Goal: Information Seeking & Learning: Check status

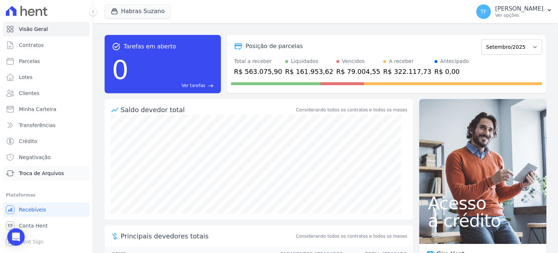
click at [53, 173] on span "Troca de Arquivos" at bounding box center [41, 172] width 45 height 7
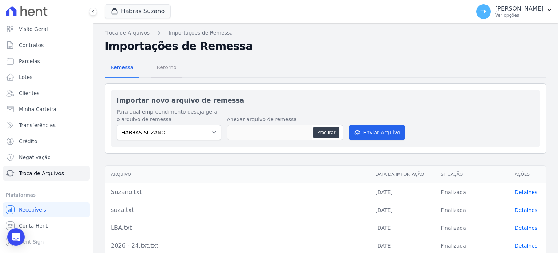
click at [162, 68] on span "Retorno" at bounding box center [166, 67] width 29 height 15
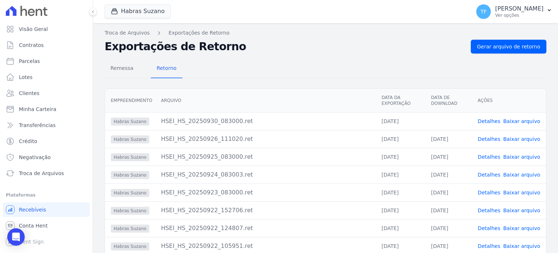
click at [491, 118] on link "Detalhes" at bounding box center [489, 121] width 23 height 6
click at [527, 119] on link "Baixar arquivo" at bounding box center [521, 121] width 37 height 6
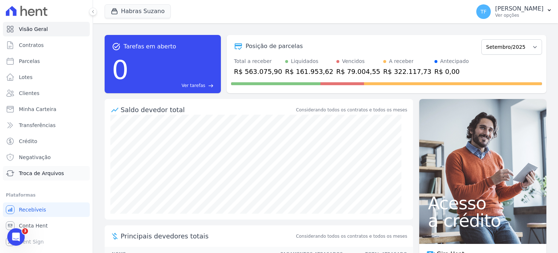
click at [36, 166] on link "Troca de Arquivos" at bounding box center [46, 173] width 87 height 15
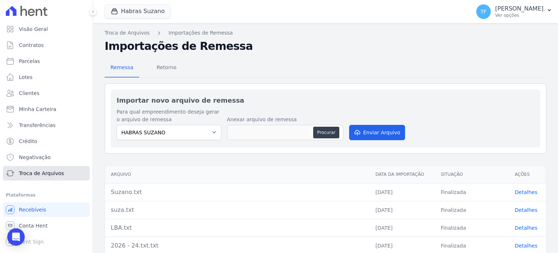
click at [38, 167] on link "Troca de Arquivos" at bounding box center [46, 173] width 87 height 15
click at [171, 66] on span "Retorno" at bounding box center [166, 67] width 29 height 15
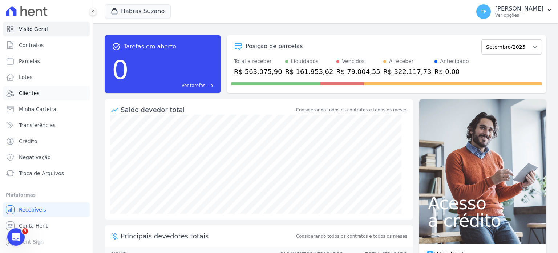
click at [54, 94] on link "Clientes" at bounding box center [46, 93] width 87 height 15
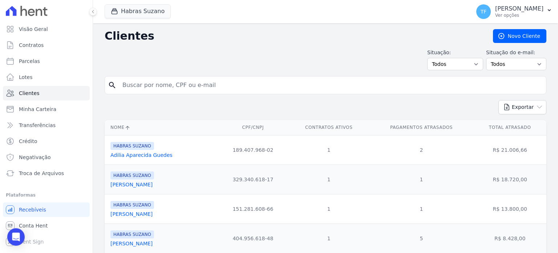
click at [169, 90] on input "search" at bounding box center [330, 85] width 425 height 15
paste input "[PERSON_NAME] do [PERSON_NAME]"
type input "[PERSON_NAME] do [PERSON_NAME]"
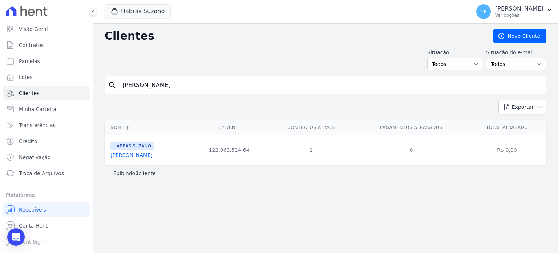
click at [153, 154] on link "Mauricio Silva Do Nascimento" at bounding box center [131, 155] width 42 height 6
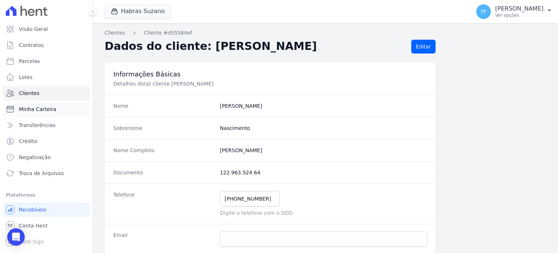
click at [49, 111] on span "Minha Carteira" at bounding box center [37, 108] width 37 height 7
click at [25, 55] on link "Parcelas" at bounding box center [46, 61] width 87 height 15
click at [30, 58] on span "Parcelas" at bounding box center [29, 60] width 21 height 7
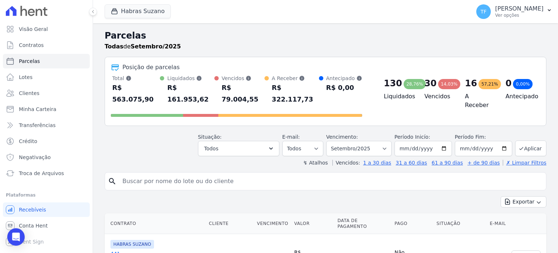
click at [28, 56] on link "Parcelas" at bounding box center [46, 61] width 87 height 15
select select
click at [152, 174] on input "search" at bounding box center [330, 181] width 425 height 15
paste input "Mauricio Silva do Nascimento"
type input "Mauricio Silva do Nascimento"
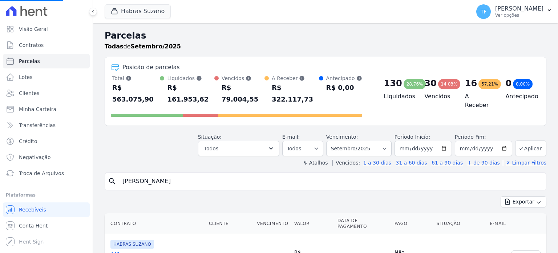
select select
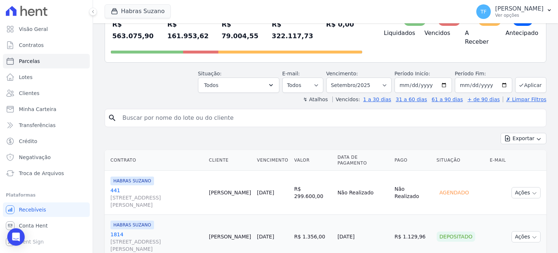
scroll to position [19, 0]
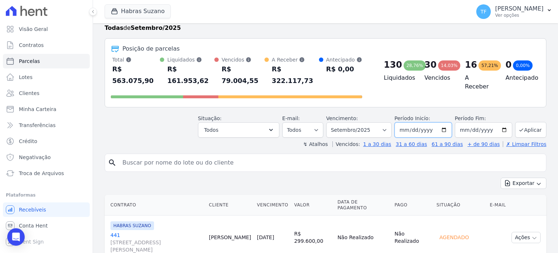
click at [442, 122] on input "[DATE]01" at bounding box center [423, 129] width 57 height 15
type input "[DATE]01"
click at [533, 122] on button "Aplicar" at bounding box center [530, 130] width 31 height 16
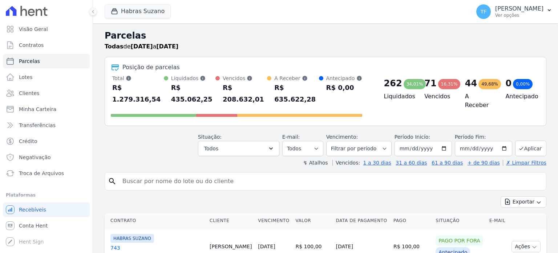
select select
click at [178, 174] on input "search" at bounding box center [330, 181] width 425 height 15
paste input "[PERSON_NAME] do [PERSON_NAME]"
type input "[PERSON_NAME] do [PERSON_NAME]"
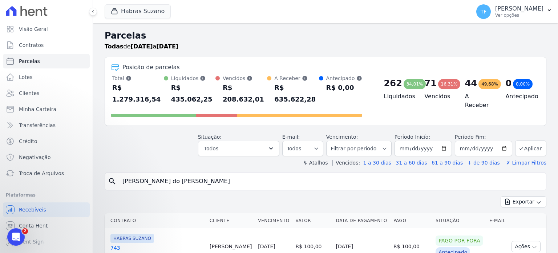
select select
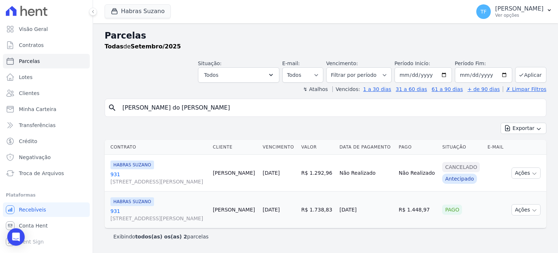
scroll to position [17, 0]
drag, startPoint x: 233, startPoint y: 87, endPoint x: 0, endPoint y: 78, distance: 233.1
click at [2, 78] on div "Visão Geral Contratos [GEOGRAPHIC_DATA] Lotes Clientes Minha Carteira Transferê…" at bounding box center [279, 126] width 558 height 253
paste input "IVAN SANTOS GOMES DIAS"
type input "IVAN SANTOS GOMES DIAS"
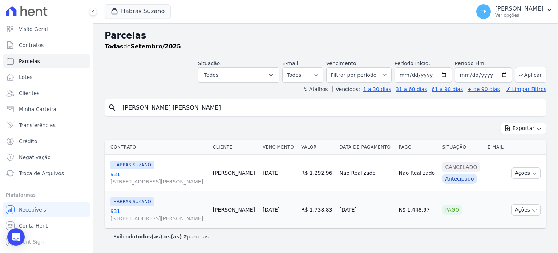
select select
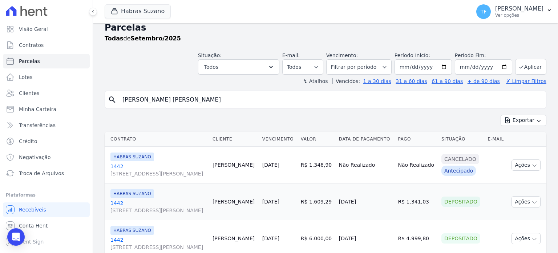
scroll to position [33, 0]
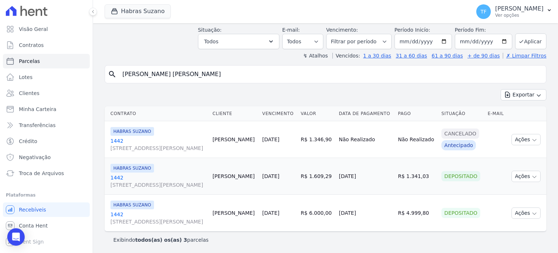
drag, startPoint x: 221, startPoint y: 68, endPoint x: 0, endPoint y: 64, distance: 220.6
click at [0, 64] on div "Visão Geral Contratos [GEOGRAPHIC_DATA] Lotes Clientes Minha Carteira Transferê…" at bounding box center [279, 126] width 558 height 253
paste input "GEISA IANDRA CARVALHO EZIAK"
type input "GEISA IANDRA CARVALHO EZIAK"
select select
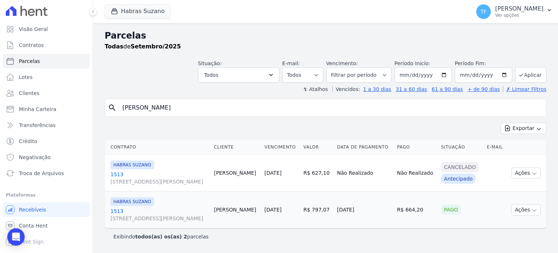
drag, startPoint x: 231, startPoint y: 106, endPoint x: 0, endPoint y: 85, distance: 232.0
click at [0, 85] on div "Visão Geral Contratos [GEOGRAPHIC_DATA] Lotes Clientes Minha Carteira Transferê…" at bounding box center [279, 126] width 558 height 253
paste input "PAULO BOJCZUK JUNIOR"
type input "PAULO BOJCZUK JUNIOR"
select select
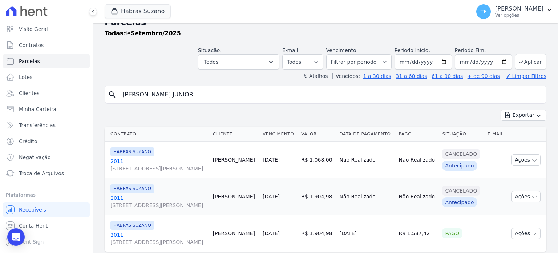
scroll to position [61, 0]
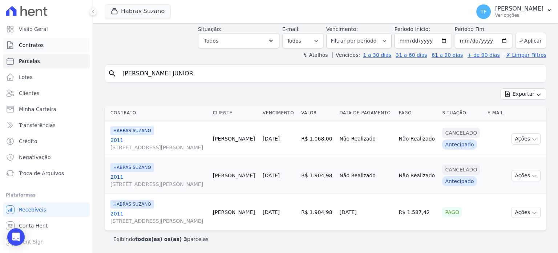
drag, startPoint x: 206, startPoint y: 48, endPoint x: 89, endPoint y: 39, distance: 117.7
click at [94, 40] on div "Parcelas Todas de Setembro/2025 Situação: Agendado Em Aberto Pago Processando C…" at bounding box center [325, 120] width 465 height 263
paste input "RAQUEL MARQUES DOMINGOS"
type input "RAQUEL MARQUES DOMINGOS"
select select
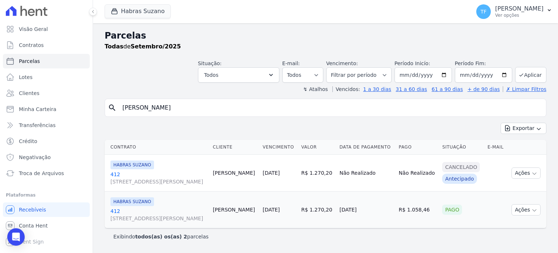
scroll to position [17, 0]
drag, startPoint x: 221, startPoint y: 89, endPoint x: 0, endPoint y: 69, distance: 221.8
click at [0, 70] on div "Visão Geral Contratos Parcelas Lotes Clientes Minha Carteira Transferências Cré…" at bounding box center [279, 126] width 558 height 253
paste input "LUIZ LOURENÃ‡O DE CARVALHO"
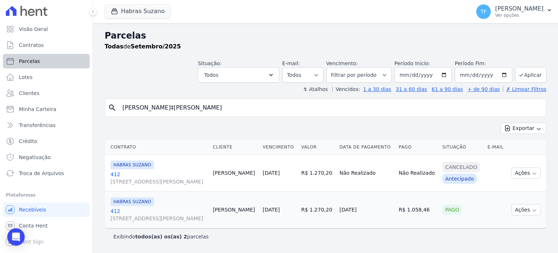
type input "LUIZ LOURENÃ‡O DE CARVALHO"
select select
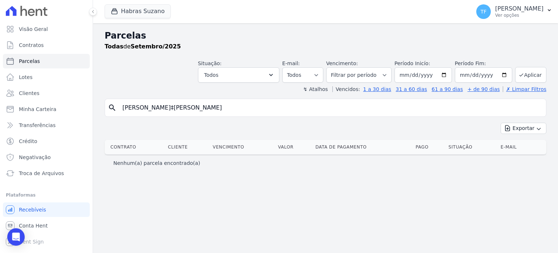
click at [157, 88] on div "↯ Atalhos Vencidos: 1 a 30 dias 31 a 60 dias 61 a 90 dias + de 90 dias ✗ Limpar…" at bounding box center [326, 88] width 442 height 7
drag, startPoint x: 156, startPoint y: 109, endPoint x: 379, endPoint y: 110, distance: 223.1
click at [375, 113] on input "LUIZ LOURENÃ‡O DE CARVALHO" at bounding box center [330, 107] width 425 height 15
type input "LUIZ LOUREN"
select select
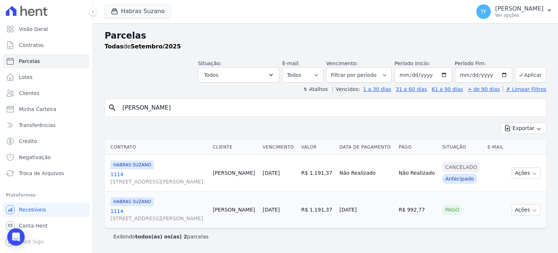
drag, startPoint x: 166, startPoint y: 103, endPoint x: 39, endPoint y: 101, distance: 126.5
click at [40, 101] on div "Visão Geral Contratos Parcelas Lotes Clientes Minha Carteira Transferências Cré…" at bounding box center [279, 126] width 558 height 253
paste input "WEVERTON VINICIUS RICARDO DO NASCIMENTO"
type input "WEVERTON VINICIUS RICARDO DO NASCIMENTO"
select select
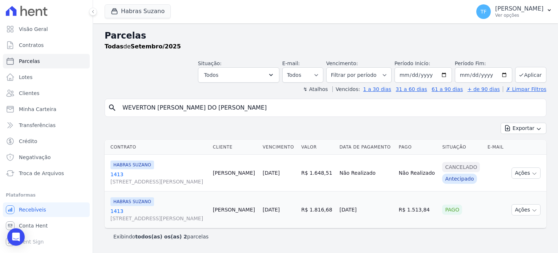
scroll to position [17, 0]
drag, startPoint x: 257, startPoint y: 91, endPoint x: 48, endPoint y: 76, distance: 209.8
click at [70, 80] on div "Visão Geral Contratos Parcelas Lotes Clientes Minha Carteira Transferências Cré…" at bounding box center [279, 126] width 558 height 253
paste input "FERNANDO HOLANDA DE MIRANDA"
type input "FERNANDO HOLANDA DE MIRANDA"
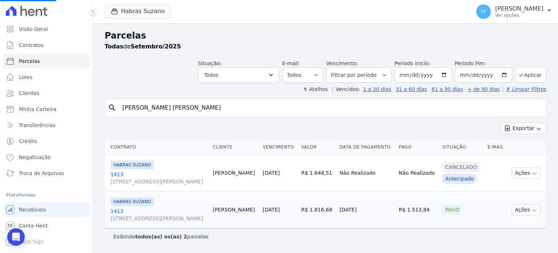
select select
drag, startPoint x: 229, startPoint y: 90, endPoint x: 0, endPoint y: 68, distance: 230.3
click at [0, 68] on div "Visão Geral Contratos Parcelas Lotes Clientes Minha Carteira Transferências Cré…" at bounding box center [279, 126] width 558 height 253
paste input "ROBSON ALVES DE LIR"
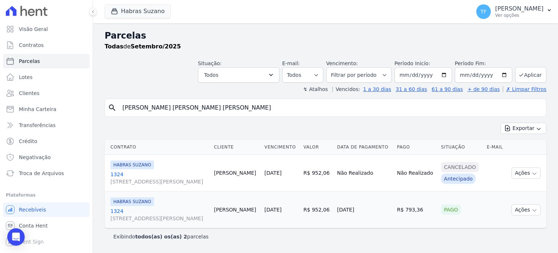
type input "ROBSON ALVES DE LIRA"
select select
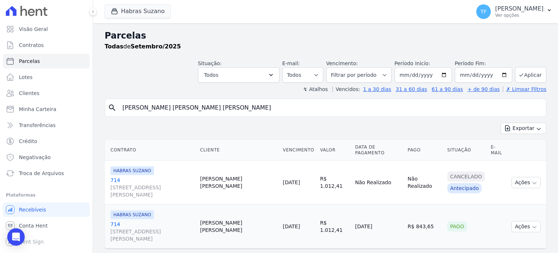
drag, startPoint x: 214, startPoint y: 107, endPoint x: 0, endPoint y: 85, distance: 214.8
click at [0, 86] on div "Visão Geral Contratos Parcelas Lotes Clientes Minha Carteira Transferências Cré…" at bounding box center [279, 126] width 558 height 253
paste input "[PERSON_NAME]"
type input "[PERSON_NAME]"
select select
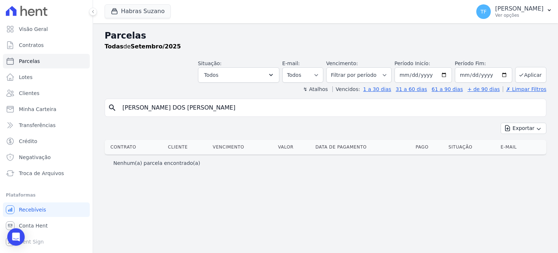
drag, startPoint x: 155, startPoint y: 107, endPoint x: 354, endPoint y: 112, distance: 198.8
click at [354, 112] on input "[PERSON_NAME]" at bounding box center [330, 107] width 425 height 15
type input "FERNANDO"
click at [448, 74] on input "[DATE]" at bounding box center [423, 74] width 57 height 15
type input "[DATE]"
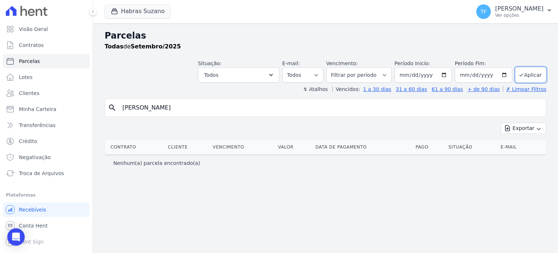
drag, startPoint x: 260, startPoint y: 108, endPoint x: 0, endPoint y: 94, distance: 260.5
click at [0, 94] on div "Visão Geral Contratos Parcelas Lotes Clientes Minha Carteira Transferências Cré…" at bounding box center [279, 126] width 558 height 253
paste input "OLIVEIRA DOS SANTOS"
type input "[PERSON_NAME]"
click at [535, 78] on button "Aplicar" at bounding box center [530, 75] width 31 height 16
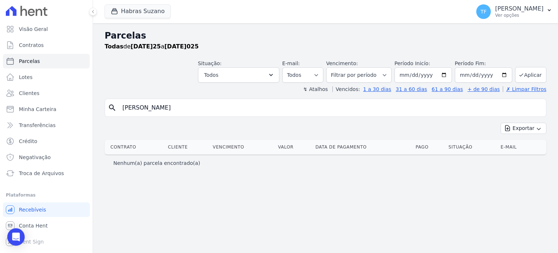
select select
click at [234, 113] on input "[PERSON_NAME]" at bounding box center [330, 107] width 425 height 15
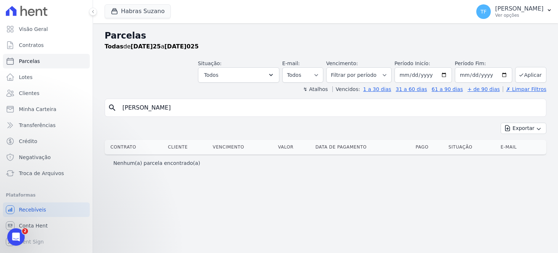
select select
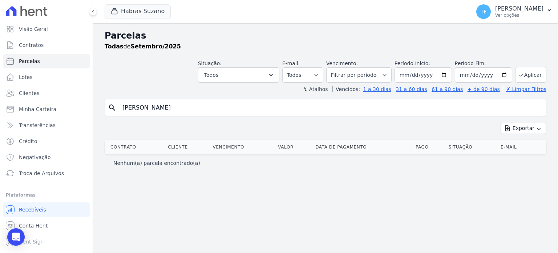
click at [234, 113] on input "[PERSON_NAME]" at bounding box center [330, 107] width 425 height 15
drag, startPoint x: 235, startPoint y: 111, endPoint x: 0, endPoint y: 105, distance: 235.5
click at [0, 105] on div "Visão Geral Contratos Parcelas Lotes Clientes Minha Carteira Transferências Cré…" at bounding box center [279, 126] width 558 height 253
paste input "RAQUEL SANTIAGO PRINCÃPE"
type input "RAQUEL SANTIAGO PRIN"
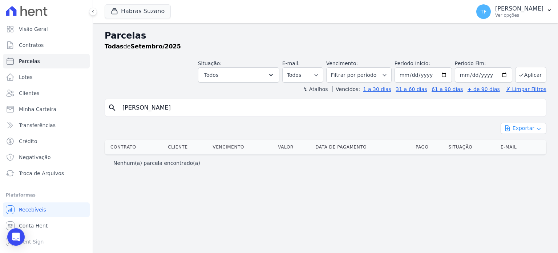
select select
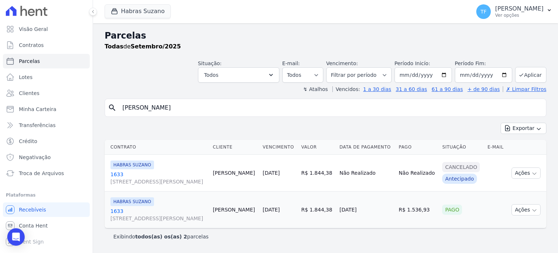
scroll to position [17, 0]
drag, startPoint x: 191, startPoint y: 83, endPoint x: 0, endPoint y: 74, distance: 191.7
click at [0, 76] on div "Visão Geral Contratos Parcelas Lotes Clientes Minha Carteira Transferências Cré…" at bounding box center [279, 126] width 558 height 253
paste input "ENATA SUELLEN PESSOA SOARES"
type input "RENATA SUELLEN PESSOA SOARES"
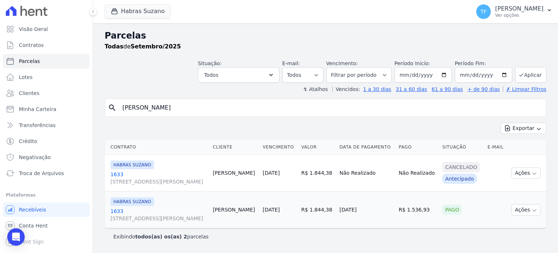
select select
drag, startPoint x: 227, startPoint y: 108, endPoint x: 0, endPoint y: 90, distance: 227.8
click at [0, 90] on div "Visão Geral Contratos Parcelas Lotes Clientes Minha Carteira Transferências Cré…" at bounding box center [279, 126] width 558 height 253
paste input "MAIRA DA PAZ VIEIRA"
type input "MAIRA DA PAZ VIEIRA"
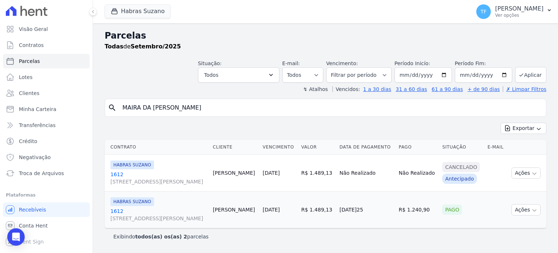
select select
drag, startPoint x: 193, startPoint y: 106, endPoint x: 0, endPoint y: 65, distance: 197.0
click at [0, 66] on div "Visão Geral Contratos Parcelas Lotes Clientes Minha Carteira Transferências Cré…" at bounding box center [279, 126] width 558 height 253
paste input "[PERSON_NAME]"
type input "[PERSON_NAME]"
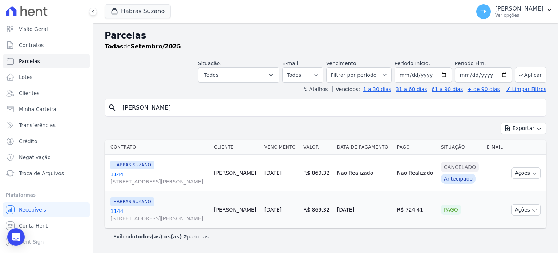
select select
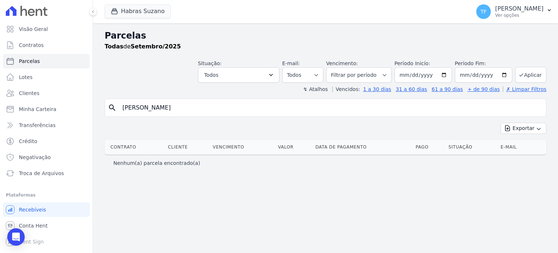
click at [0, 75] on div "Visão Geral Contratos Parcelas Lotes Clientes Minha Carteira Transferências Cré…" at bounding box center [279, 126] width 558 height 253
paste input "LEONARDO OLIVEIRA ROMAN"
type input "LEONARDO OLIVEIRA ROMANO"
select select
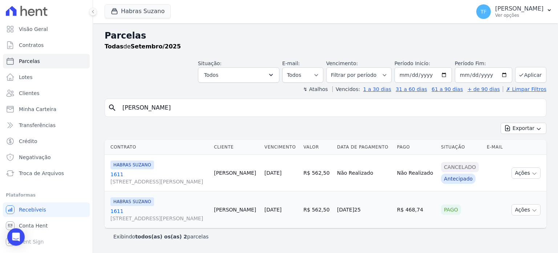
scroll to position [17, 0]
drag, startPoint x: 0, startPoint y: 69, endPoint x: 0, endPoint y: 60, distance: 9.4
click at [0, 64] on div "Visão Geral Contratos Parcelas Lotes Clientes Minha Carteira Transferências Cré…" at bounding box center [279, 126] width 558 height 253
paste input "ILKA MICAELA DE SOUZA COSTA"
type input "ILKA MICAELA DE SOUZA COSTA"
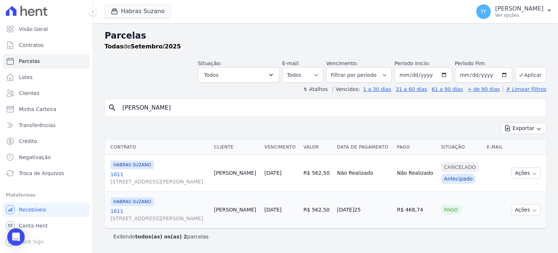
select select
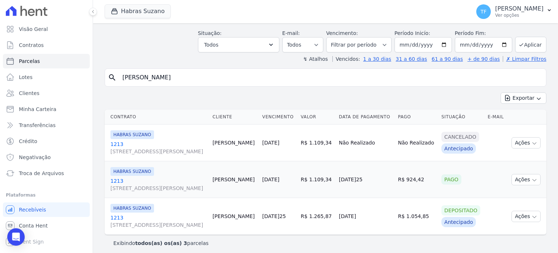
scroll to position [33, 0]
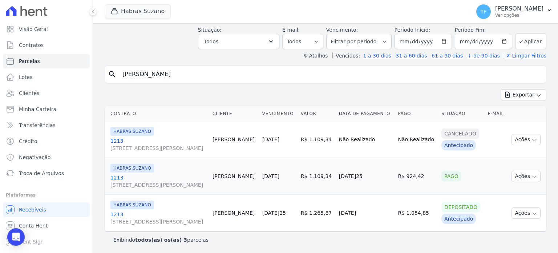
drag, startPoint x: 236, startPoint y: 74, endPoint x: 0, endPoint y: 56, distance: 236.9
click at [0, 58] on div "Visão Geral Contratos Parcelas Lotes Clientes Minha Carteira Transferências Cré…" at bounding box center [279, 126] width 558 height 253
paste input "SOLANGE TEIXEIRA CAMPOS"
type input "SOLANGE TEIXEIRA CAMPOS"
select select
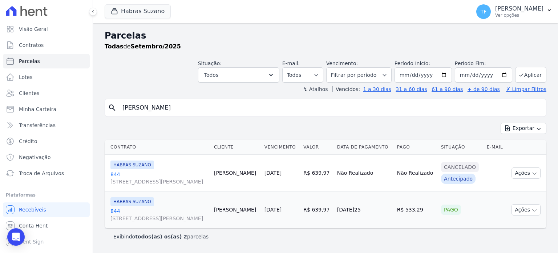
drag, startPoint x: 552, startPoint y: 140, endPoint x: 553, endPoint y: 171, distance: 31.6
click at [553, 171] on main "Parcelas Todas de Setembro/2025 Situação: Agendado Em Aberto Pago Processando C…" at bounding box center [325, 137] width 465 height 229
drag, startPoint x: 215, startPoint y: 102, endPoint x: 25, endPoint y: 91, distance: 189.6
click at [28, 91] on div "Visão Geral Contratos Parcelas Lotes Clientes Minha Carteira Transferências Cré…" at bounding box center [279, 126] width 558 height 253
paste input "MARIANA PESSOA NUNE"
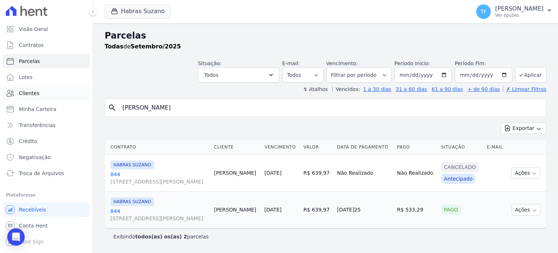
type input "MARIANA PESSOA NUNES"
select select
drag, startPoint x: 218, startPoint y: 90, endPoint x: 0, endPoint y: 69, distance: 218.7
click at [0, 74] on div "Visão Geral Contratos Parcelas Lotes Clientes Minha Carteira Transferências Cré…" at bounding box center [279, 126] width 558 height 253
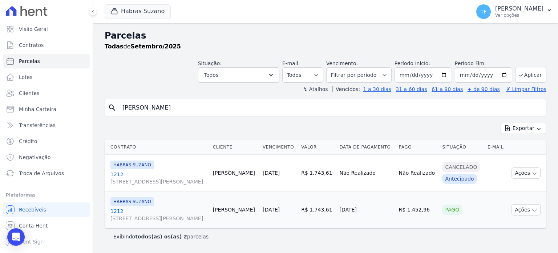
paste input "JEFERSON FELIX ZANIN"
type input "JEFERSON FELIX ZANIN"
select select
drag, startPoint x: 203, startPoint y: 94, endPoint x: 0, endPoint y: 72, distance: 204.7
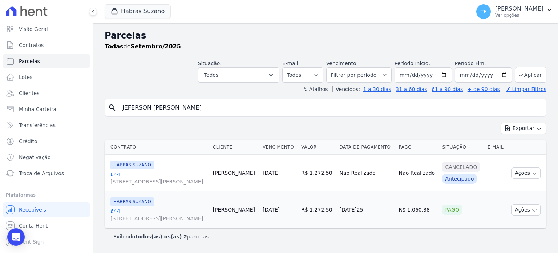
click at [0, 72] on div "Visão Geral Contratos Parcelas Lotes Clientes Minha Carteira Transferências Cré…" at bounding box center [279, 126] width 558 height 253
paste input "KAUAN LINHARES PEREIRA"
type input "KAUAN LINHARES PEREIRA"
select select
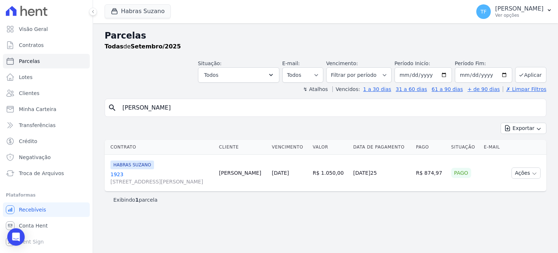
drag, startPoint x: 120, startPoint y: 95, endPoint x: 0, endPoint y: 71, distance: 121.9
click at [0, 74] on div "Visão Geral Contratos Parcelas Lotes Clientes Minha Carteira Transferências Cré…" at bounding box center [279, 126] width 558 height 253
paste input "ALESSANDRA AMORA DE RAGO"
type input "ALESSANDRA AMORA DE RAGO"
select select
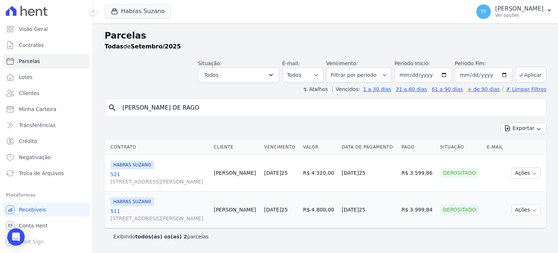
scroll to position [17, 0]
drag, startPoint x: 243, startPoint y: 94, endPoint x: 0, endPoint y: 68, distance: 244.1
click at [0, 68] on div "Visão Geral Contratos Parcelas Lotes Clientes Minha Carteira Transferências Cré…" at bounding box center [279, 126] width 558 height 253
paste input "RODRIGO DOS SANTOS ORTIZ"
type input "RODRIGO DOS SANTOS ORTIZ"
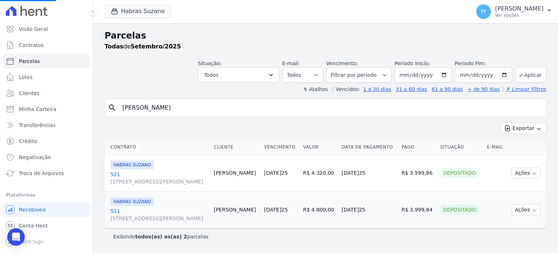
select select
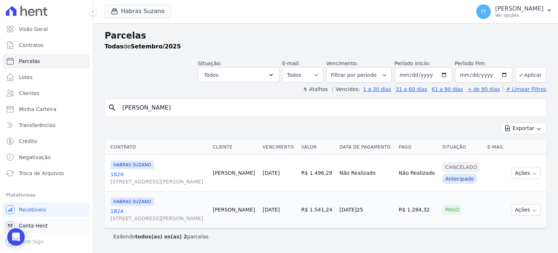
click at [37, 224] on span "Conta Hent" at bounding box center [33, 225] width 29 height 7
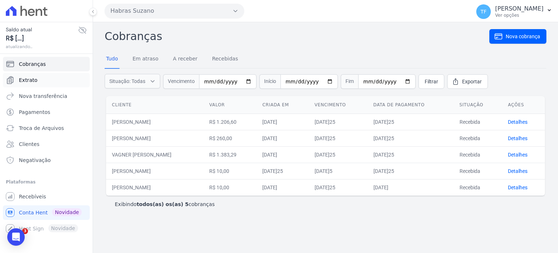
click at [33, 83] on span "Extrato" at bounding box center [28, 79] width 19 height 7
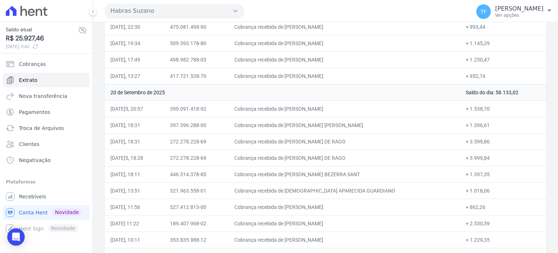
scroll to position [1939, 0]
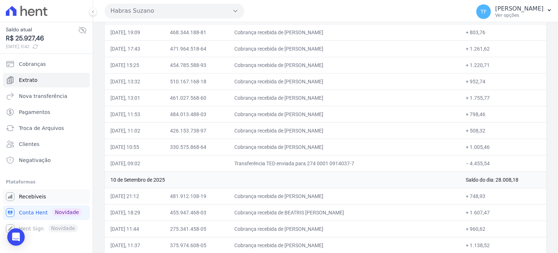
click at [40, 192] on link "Recebíveis" at bounding box center [46, 196] width 87 height 15
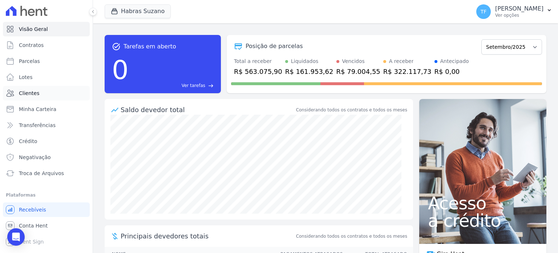
click at [33, 94] on span "Clientes" at bounding box center [29, 92] width 20 height 7
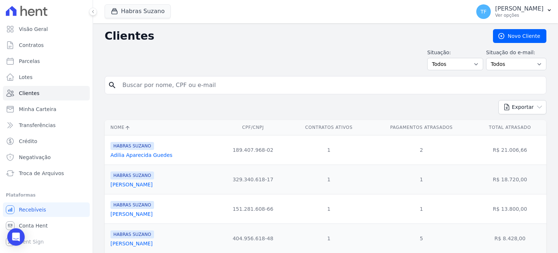
click at [181, 89] on input "search" at bounding box center [330, 85] width 425 height 15
paste input "[PERSON_NAME]"
type input "[PERSON_NAME]"
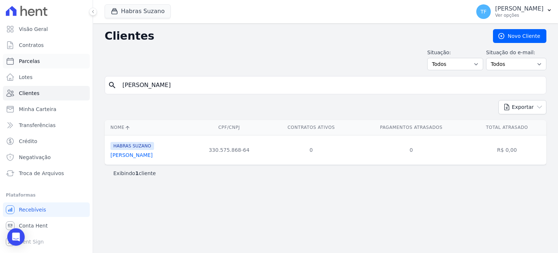
click at [40, 60] on link "Parcelas" at bounding box center [46, 61] width 87 height 15
select select
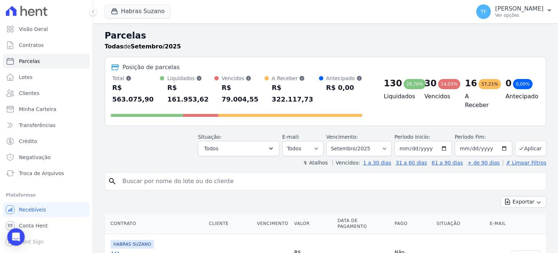
click at [271, 174] on input "search" at bounding box center [330, 181] width 425 height 15
click at [233, 174] on input "search" at bounding box center [330, 181] width 425 height 15
paste input "[PERSON_NAME]"
type input "[PERSON_NAME]"
select select
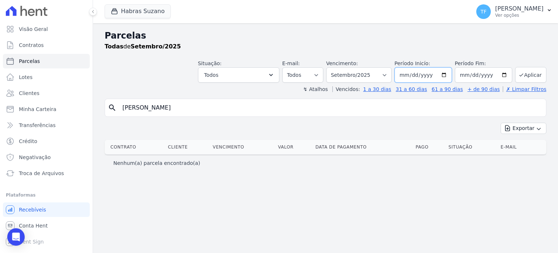
click at [449, 74] on input "[DATE]" at bounding box center [423, 74] width 57 height 15
type input "[DATE]"
click at [509, 74] on input "[DATE]" at bounding box center [483, 74] width 57 height 15
type input "2025-10-30"
click at [529, 71] on button "Aplicar" at bounding box center [530, 75] width 31 height 16
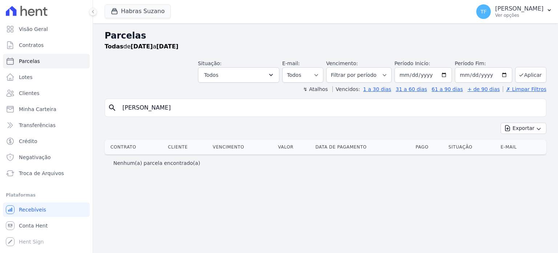
select select
click at [226, 110] on input "[PERSON_NAME]" at bounding box center [330, 107] width 425 height 15
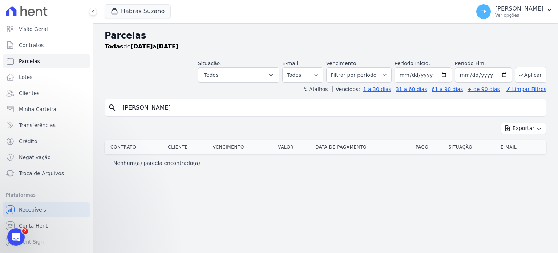
select select
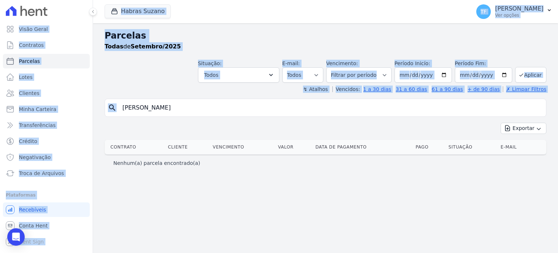
drag, startPoint x: 226, startPoint y: 110, endPoint x: 152, endPoint y: 105, distance: 75.0
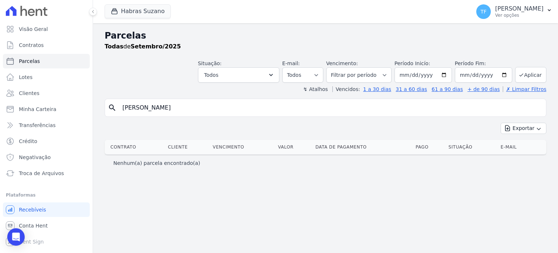
drag, startPoint x: 155, startPoint y: 105, endPoint x: 307, endPoint y: 115, distance: 152.2
click at [307, 115] on div "search [PERSON_NAME]" at bounding box center [326, 107] width 442 height 18
type input "[PERSON_NAME]"
select select
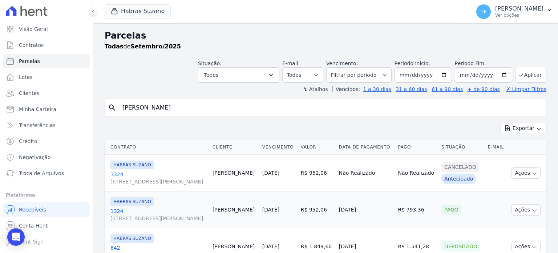
drag, startPoint x: 253, startPoint y: 110, endPoint x: 0, endPoint y: 101, distance: 252.7
click at [0, 101] on div "Visão Geral Contratos [GEOGRAPHIC_DATA] Lotes Clientes Minha Carteira Transferê…" at bounding box center [279, 126] width 558 height 253
paste input "[PERSON_NAME]"
type input "[PERSON_NAME]"
select select
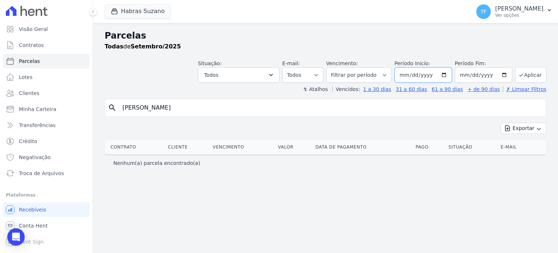
click at [451, 71] on input "[DATE]01" at bounding box center [423, 74] width 57 height 15
click at [450, 74] on input "[DATE]01" at bounding box center [423, 74] width 57 height 15
type input "[DATE]01"
click at [540, 77] on button "Aplicar" at bounding box center [530, 75] width 31 height 16
select select
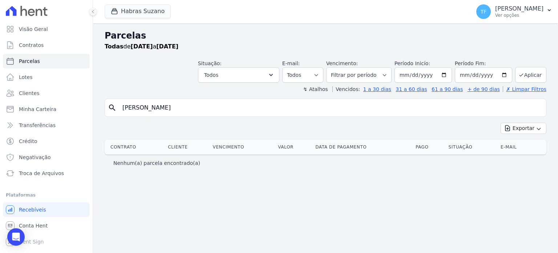
click at [216, 105] on input "[PERSON_NAME]" at bounding box center [330, 107] width 425 height 15
select select
click at [35, 228] on span "Conta Hent" at bounding box center [33, 225] width 29 height 7
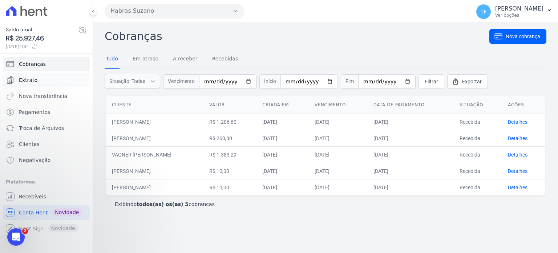
click at [38, 81] on link "Extrato" at bounding box center [46, 80] width 87 height 15
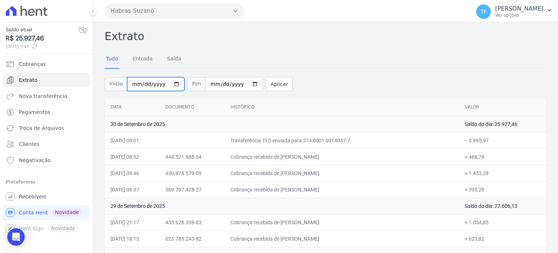
click at [173, 83] on input "[DATE]" at bounding box center [155, 84] width 57 height 14
type input "[DATE]"
click at [267, 78] on button "Aplicar" at bounding box center [279, 84] width 27 height 14
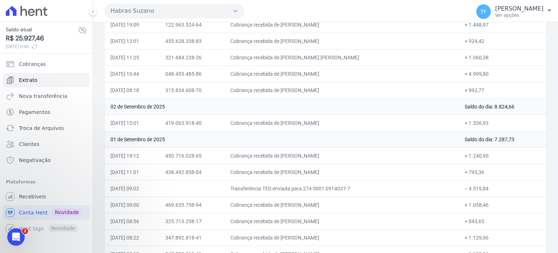
scroll to position [2733, 0]
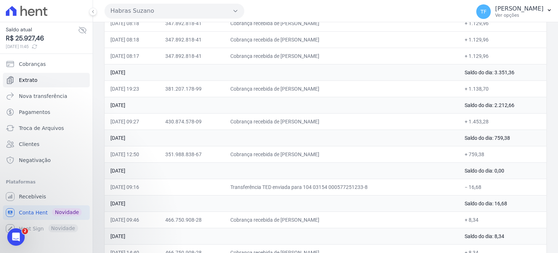
drag, startPoint x: 110, startPoint y: 122, endPoint x: 519, endPoint y: 237, distance: 425.1
copy tbody "30 de Setembro de 2025 Saldo do dia: 25.927,46 30/09/2025, 09:01 Transferência …"
click at [38, 193] on span "Recebíveis" at bounding box center [32, 196] width 27 height 7
